Goal: Find specific page/section: Find specific page/section

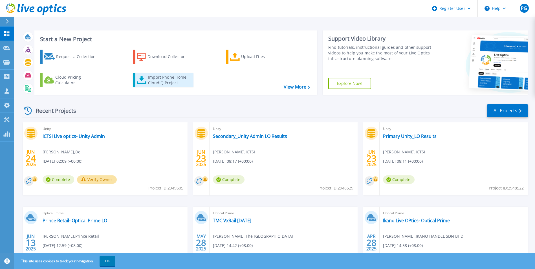
click at [162, 80] on div "Import Phone Home CloudIQ Project" at bounding box center [170, 80] width 44 height 11
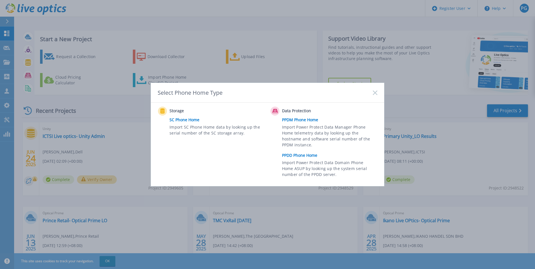
click at [296, 122] on link "PPDM Phone Home" at bounding box center [331, 120] width 98 height 8
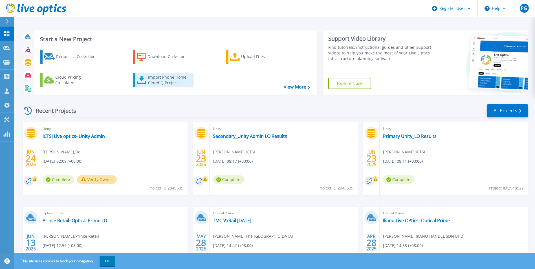
click at [191, 79] on div "Import Phone Home CloudIQ Project" at bounding box center [170, 80] width 44 height 11
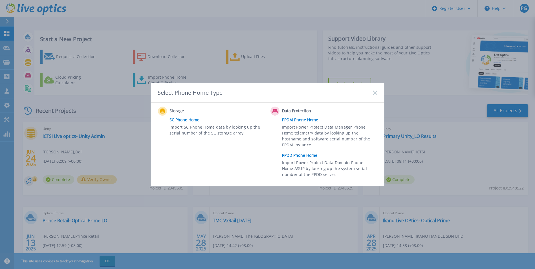
click at [373, 94] on icon at bounding box center [375, 93] width 5 height 5
